Goal: Task Accomplishment & Management: Manage account settings

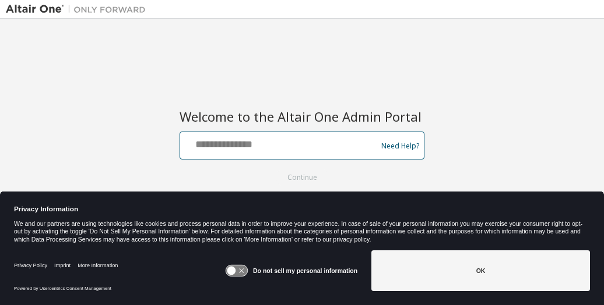
click at [246, 145] on input "text" at bounding box center [280, 143] width 190 height 17
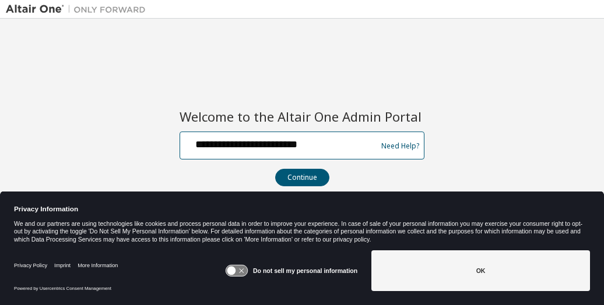
type input "**********"
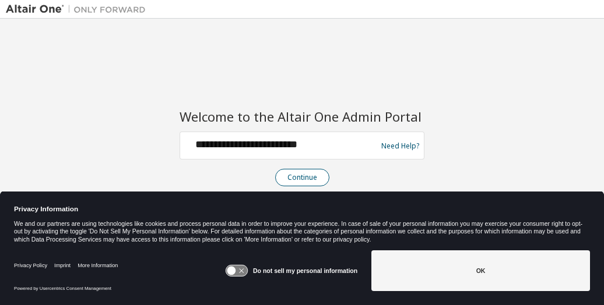
click at [309, 174] on button "Continue" at bounding box center [302, 177] width 54 height 17
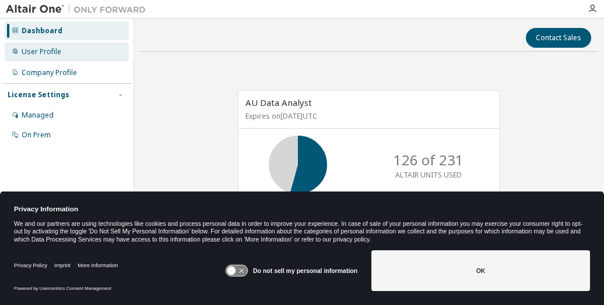
click at [31, 55] on div "User Profile" at bounding box center [42, 51] width 40 height 9
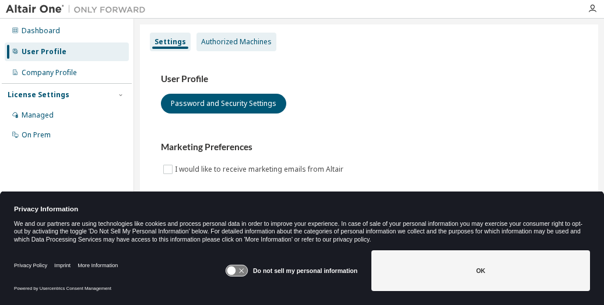
click at [238, 41] on div "Authorized Machines" at bounding box center [236, 41] width 70 height 9
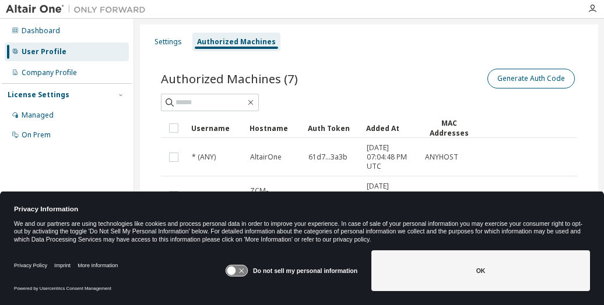
drag, startPoint x: 506, startPoint y: 81, endPoint x: 377, endPoint y: 80, distance: 128.7
click at [377, 80] on div "Generate Auth Code" at bounding box center [473, 78] width 208 height 24
click at [506, 76] on button "Generate Auth Code" at bounding box center [530, 79] width 87 height 20
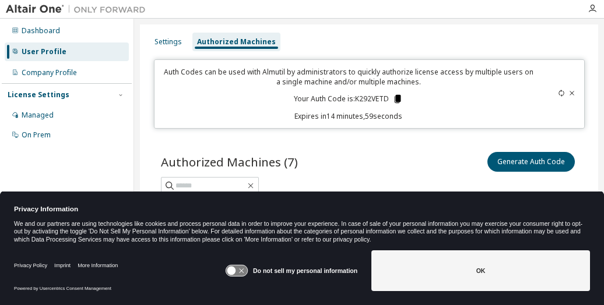
click at [396, 100] on icon at bounding box center [397, 99] width 6 height 8
